Goal: Task Accomplishment & Management: Use online tool/utility

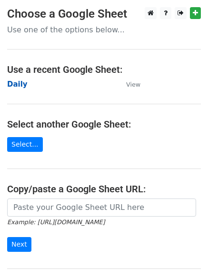
click at [14, 84] on strong "Daily" at bounding box center [17, 84] width 20 height 9
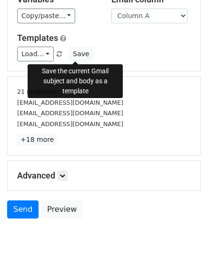
scroll to position [89, 0]
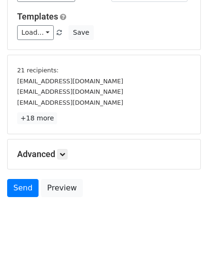
click at [63, 161] on div "Advanced Tracking Track Opens UTM Codes Track Clicks Filters Only include sprea…" at bounding box center [104, 155] width 193 height 30
click at [62, 154] on icon at bounding box center [63, 155] width 6 height 6
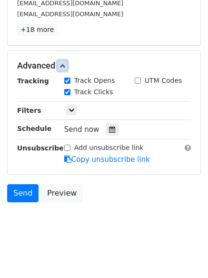
scroll to position [179, 0]
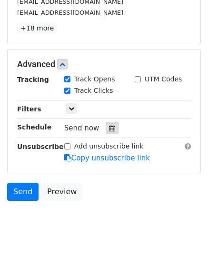
click at [109, 130] on icon at bounding box center [112, 128] width 6 height 7
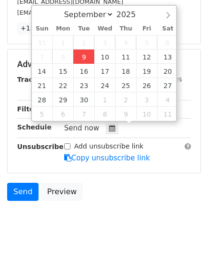
type input "2025-09-09 12:00"
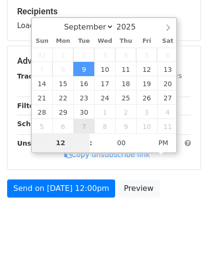
type input "4"
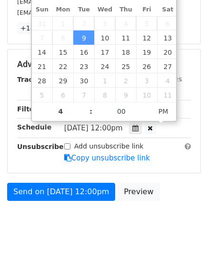
type input "2025-09-09 16:00"
click at [97, 243] on body "New Campaign Daily emails left: 50 Google Sheet: Daily Variables Copy/paste... …" at bounding box center [104, 35] width 208 height 415
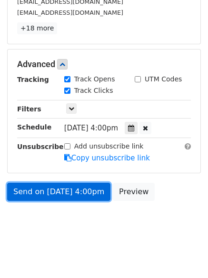
click at [56, 191] on link "Send on Sep 9 at 4:00pm" at bounding box center [58, 192] width 103 height 18
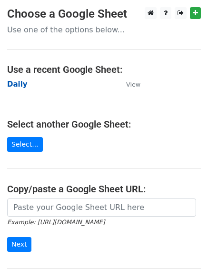
click at [12, 89] on strong "Daily" at bounding box center [17, 84] width 20 height 9
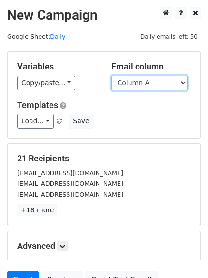
click at [144, 85] on select "Column A Column B Column C Column D Column E" at bounding box center [149, 83] width 76 height 15
select select "Column B"
click at [111, 76] on select "Column A Column B Column C Column D Column E" at bounding box center [149, 83] width 76 height 15
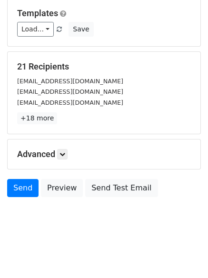
click at [66, 148] on div "Advanced Tracking Track Opens UTM Codes Track Clicks Filters Only include sprea…" at bounding box center [104, 155] width 193 height 30
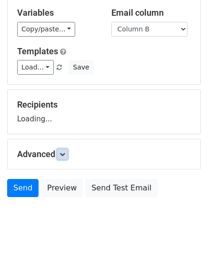
click at [65, 151] on link at bounding box center [62, 154] width 10 height 10
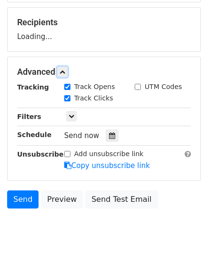
scroll to position [137, 0]
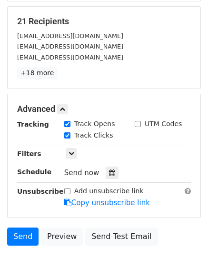
click at [109, 137] on div "Track Clicks" at bounding box center [92, 136] width 71 height 11
click at [108, 167] on div "Send now" at bounding box center [120, 173] width 112 height 13
click at [109, 172] on icon at bounding box center [112, 173] width 6 height 7
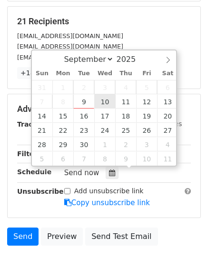
type input "2025-09-10 12:00"
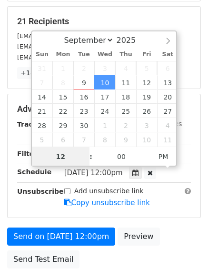
scroll to position [0, 0]
type input "5"
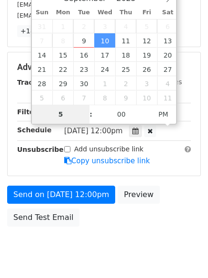
scroll to position [208, 0]
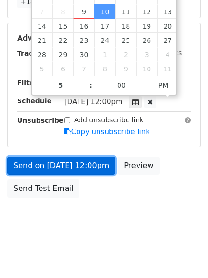
type input "2025-09-10 17:00"
click at [58, 164] on link "Send on Sep 10 at 12:00pm" at bounding box center [61, 166] width 108 height 18
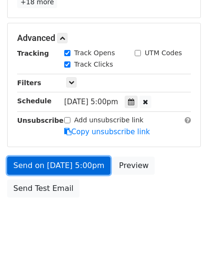
click at [58, 157] on link "Send on Sep 10 at 5:00pm" at bounding box center [58, 166] width 103 height 18
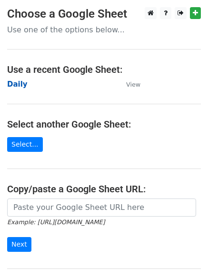
click at [19, 83] on strong "Daily" at bounding box center [17, 84] width 20 height 9
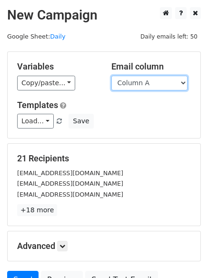
click at [133, 84] on select "Column A Column B Column C Column D Column E" at bounding box center [149, 83] width 76 height 15
select select "Column C"
click at [111, 76] on select "Column A Column B Column C Column D Column E" at bounding box center [149, 83] width 76 height 15
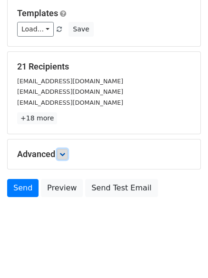
click at [65, 153] on icon at bounding box center [63, 155] width 6 height 6
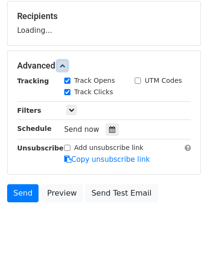
scroll to position [143, 0]
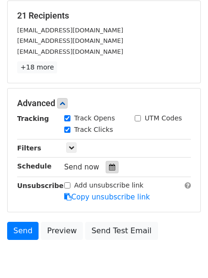
click at [109, 166] on icon at bounding box center [112, 167] width 6 height 7
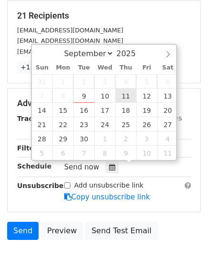
type input "2025-09-11 12:00"
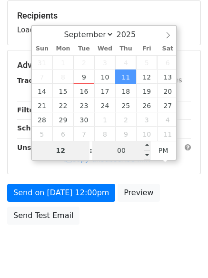
type input "6"
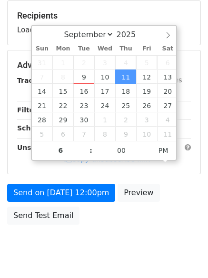
type input "2025-09-11 18:00"
click at [101, 247] on body "New Campaign Daily emails left: 50 Google Sheet: Daily Variables Copy/paste... …" at bounding box center [104, 66] width 208 height 404
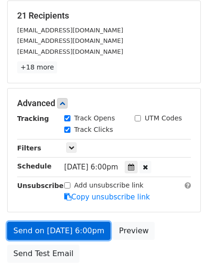
click at [67, 227] on link "Send on Sep 11 at 6:00pm" at bounding box center [58, 231] width 103 height 18
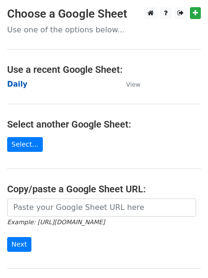
click at [21, 85] on strong "Daily" at bounding box center [17, 84] width 20 height 9
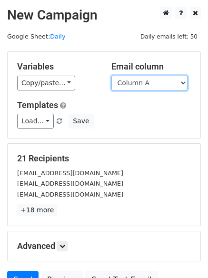
click at [152, 86] on select "Column A Column B Column C Column D Column E" at bounding box center [149, 83] width 76 height 15
select select "Column D"
click at [111, 76] on select "Column A Column B Column C Column D Column E" at bounding box center [149, 83] width 76 height 15
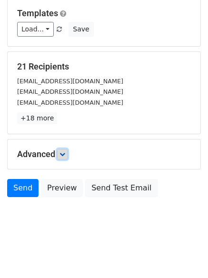
click at [68, 155] on link at bounding box center [62, 154] width 10 height 10
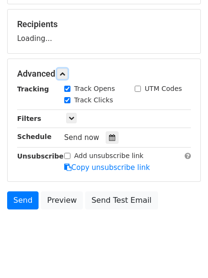
scroll to position [135, 0]
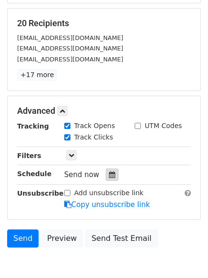
click at [110, 174] on icon at bounding box center [112, 175] width 6 height 7
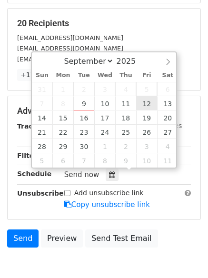
type input "2025-09-12 12:00"
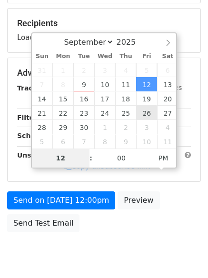
type input "7"
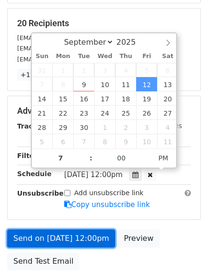
type input "2025-09-12 19:00"
click at [66, 238] on link "Send on Sep 12 at 12:00pm" at bounding box center [61, 239] width 108 height 18
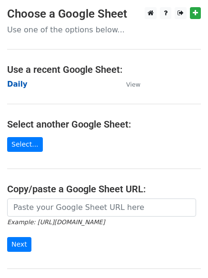
click at [19, 85] on strong "Daily" at bounding box center [17, 84] width 20 height 9
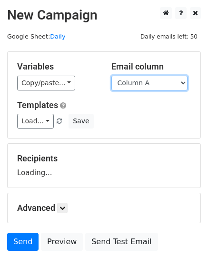
click at [136, 81] on select "Column A Column B Column C Column D Column E" at bounding box center [149, 83] width 76 height 15
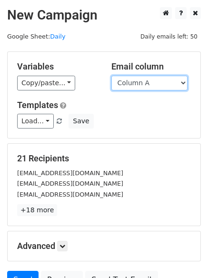
select select "Column E"
click at [111, 76] on select "Column A Column B Column C Column D Column E" at bounding box center [149, 83] width 76 height 15
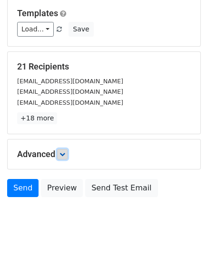
click at [60, 156] on link at bounding box center [62, 154] width 10 height 10
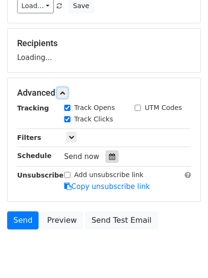
scroll to position [146, 0]
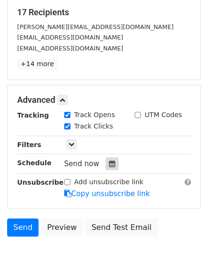
click at [109, 165] on icon at bounding box center [112, 164] width 6 height 7
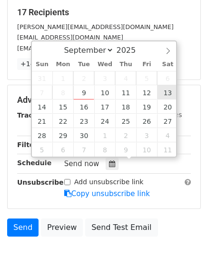
type input "[DATE] 12:00"
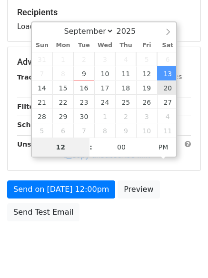
type input "8"
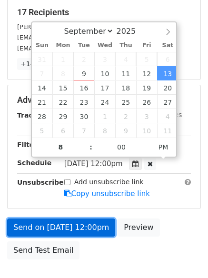
click at [70, 223] on link "Send on [DATE] 12:00pm" at bounding box center [61, 228] width 108 height 18
type input "[DATE] 20:00"
click at [70, 223] on link "Send on [DATE] 12:00pm" at bounding box center [61, 228] width 108 height 18
